Goal: Task Accomplishment & Management: Use online tool/utility

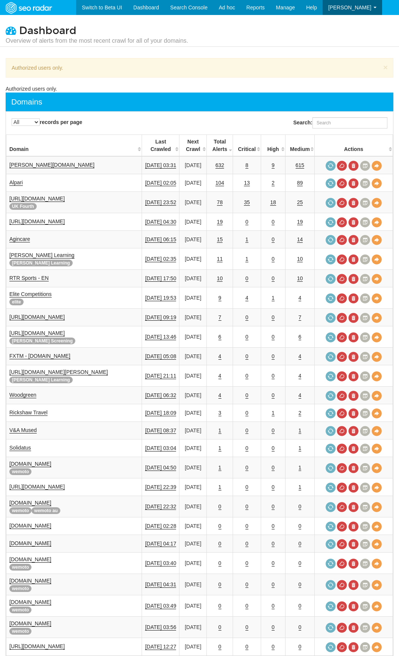
select select "-1"
click at [25, 236] on link "Agincare" at bounding box center [19, 239] width 21 height 6
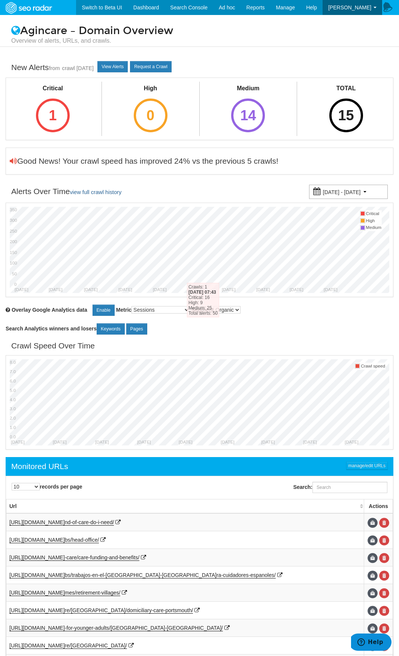
click at [72, 107] on div "Critical 1" at bounding box center [53, 108] width 52 height 52
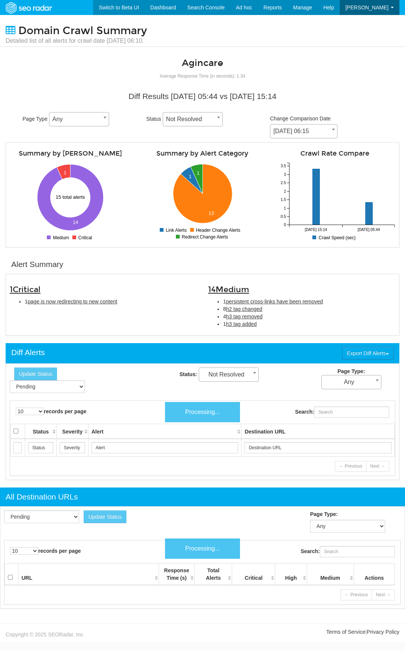
scroll to position [30, 0]
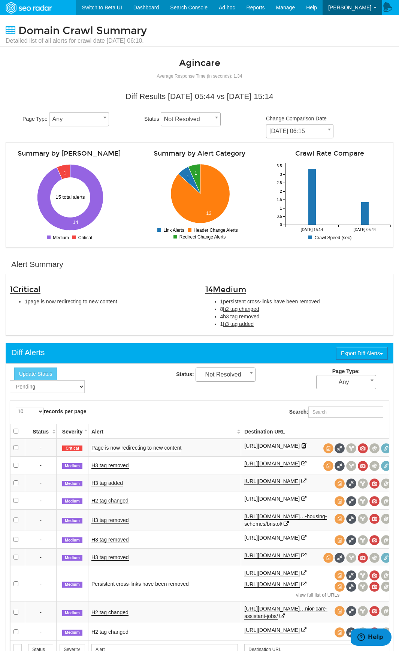
click at [301, 448] on icon at bounding box center [303, 445] width 5 height 5
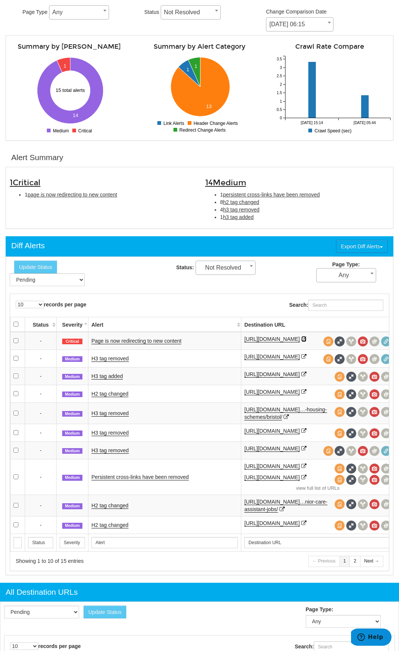
scroll to position [112, 0]
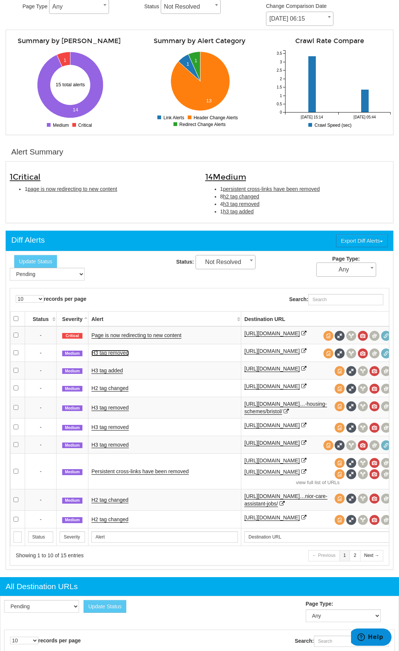
click at [109, 356] on link "H3 tag removed" at bounding box center [109, 353] width 37 height 6
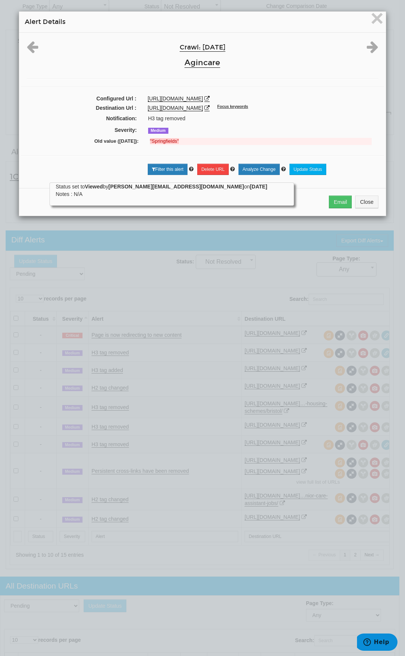
click at [181, 393] on div "× Alert Details Crawl: 08/16/2025 Agincare Configured Url : https://www.agincar…" at bounding box center [202, 328] width 405 height 656
click at [109, 394] on div "× Alert Details Crawl: 08/16/2025 Agincare Configured Url : https://www.agincar…" at bounding box center [202, 328] width 405 height 656
click at [375, 16] on span "×" at bounding box center [376, 18] width 13 height 25
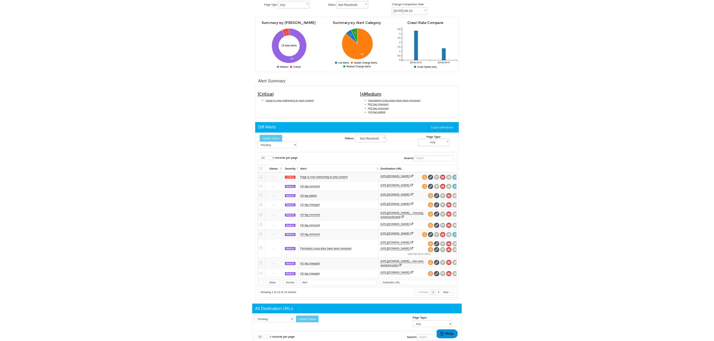
scroll to position [0, 0]
